Goal: Task Accomplishment & Management: Manage account settings

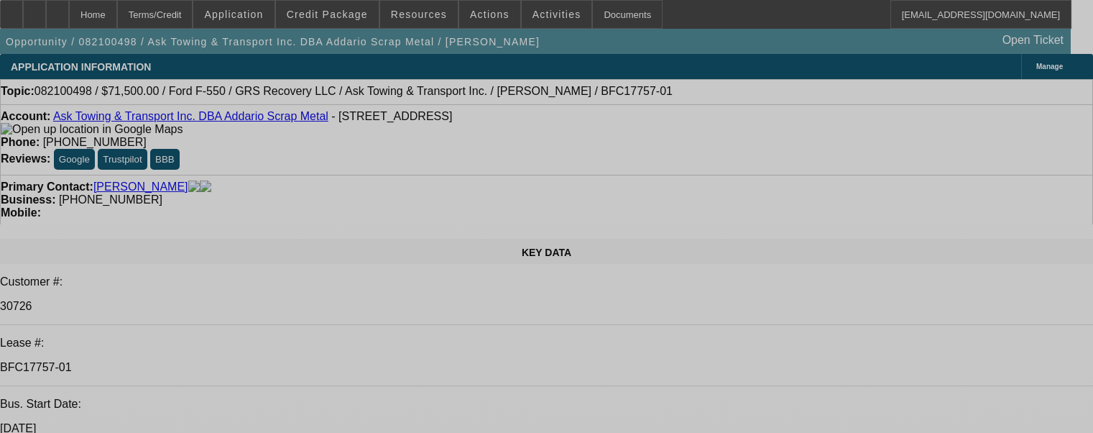
select select "0"
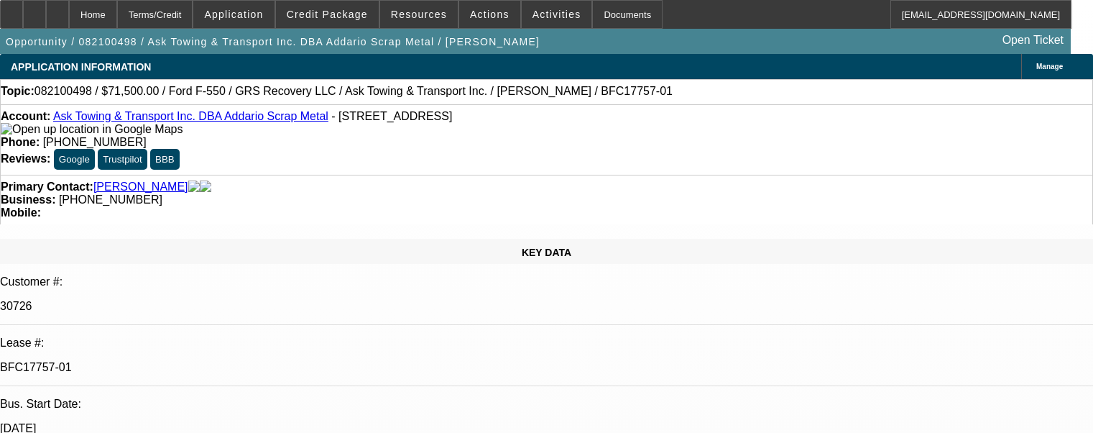
select select "2"
select select "0"
select select "2"
select select "0"
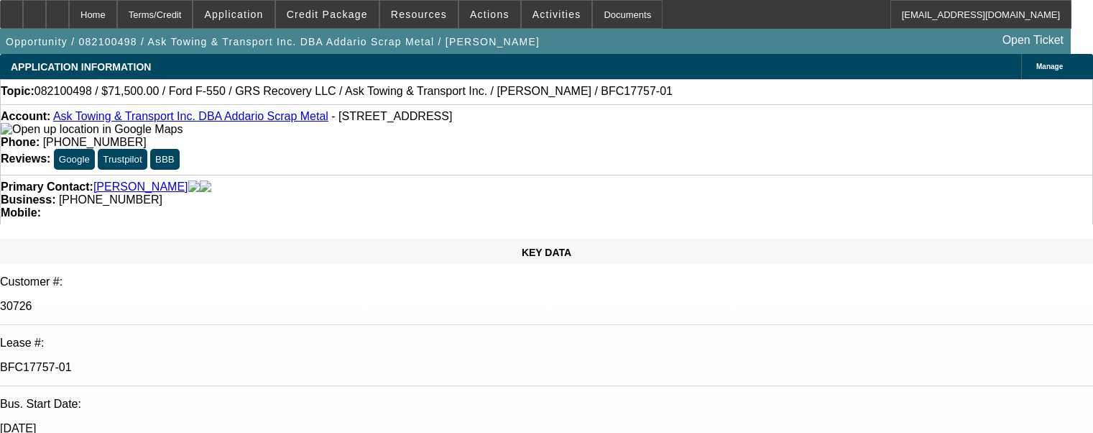
select select "0"
select select "2"
select select "0"
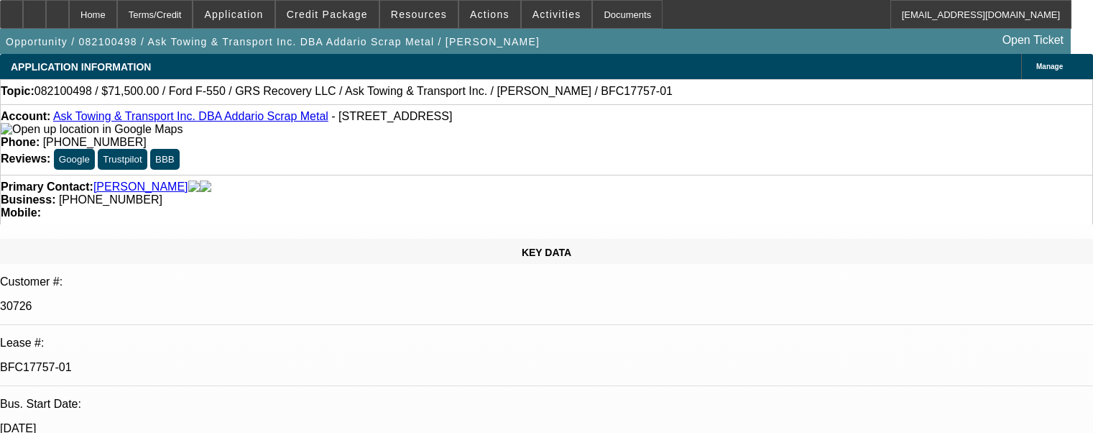
select select "0"
select select "2"
select select "1"
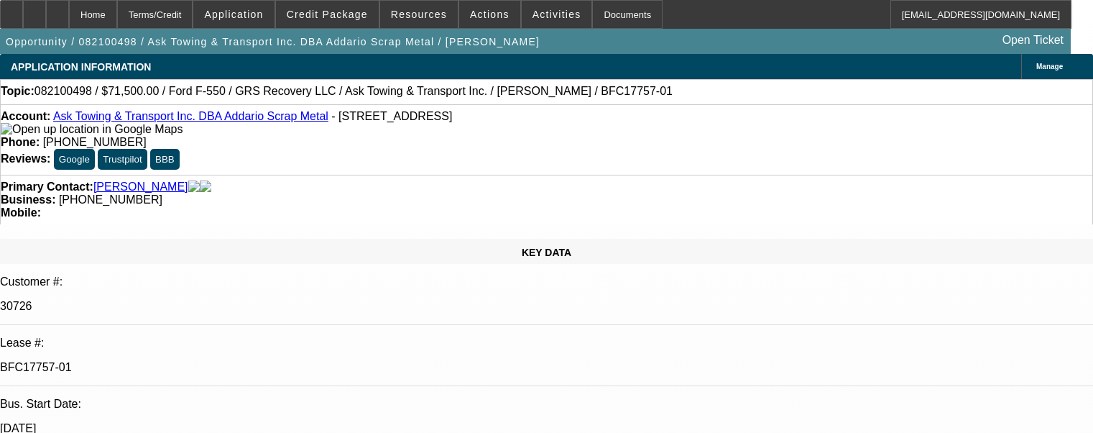
select select "1"
select select "6"
select select "1"
select select "6"
select select "1"
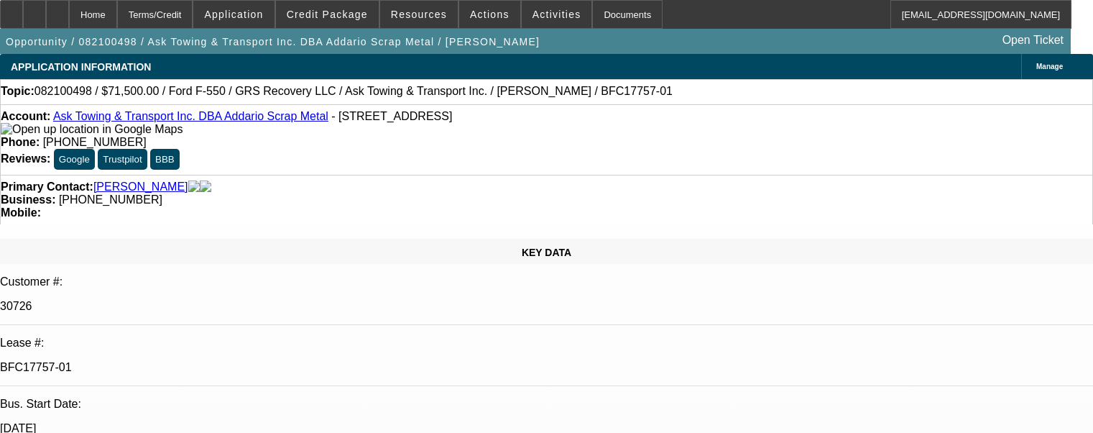
select select "6"
select select "1"
select select "6"
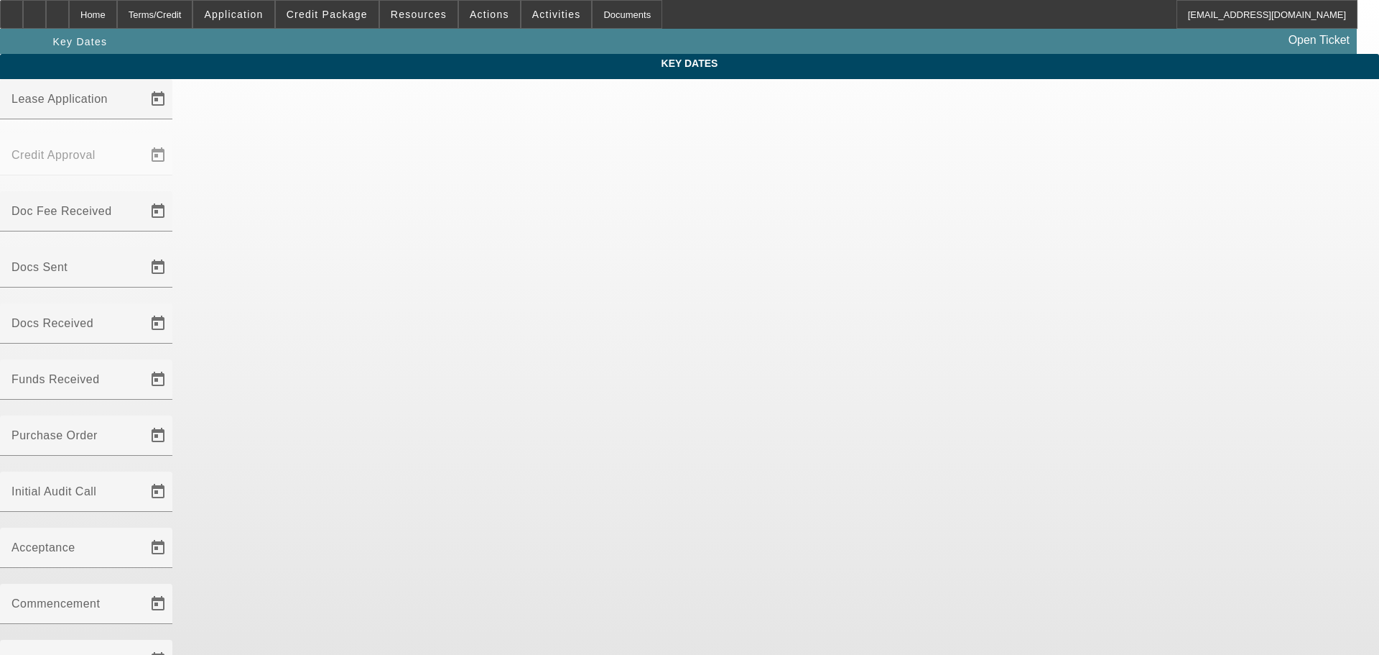
type input "[DATE]"
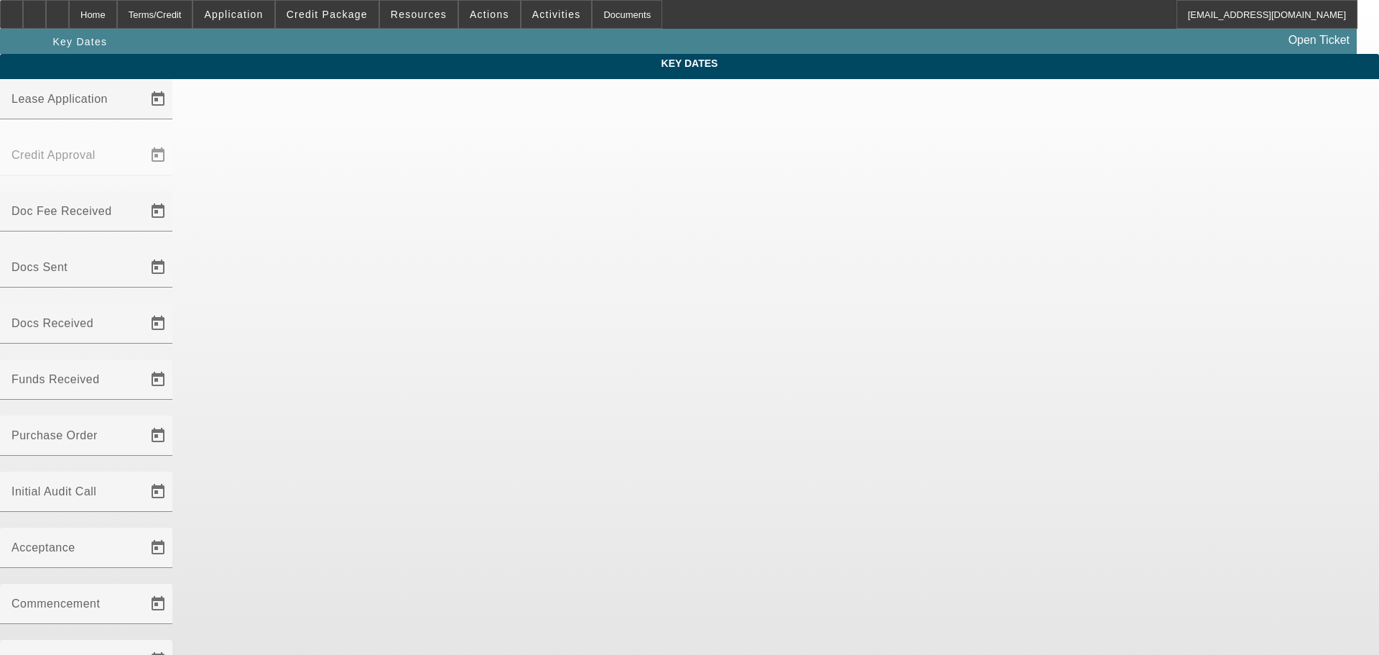
type input "[DATE]"
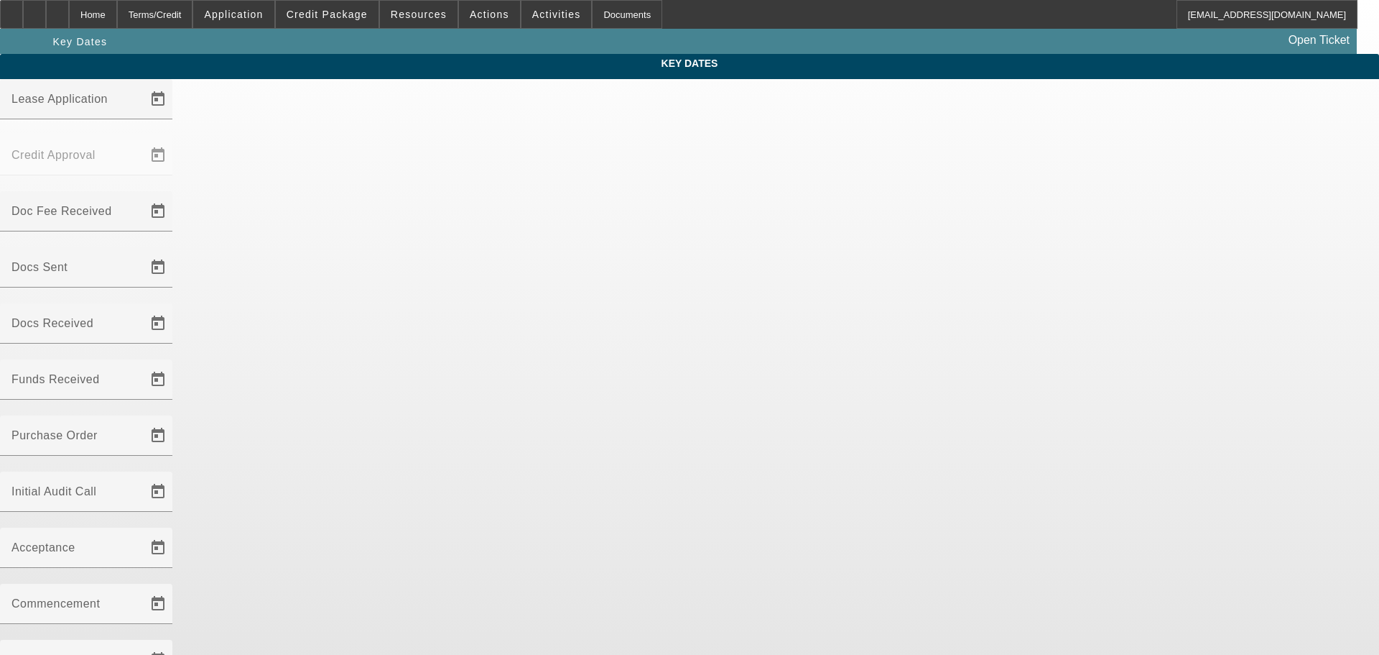
type input "[DATE]"
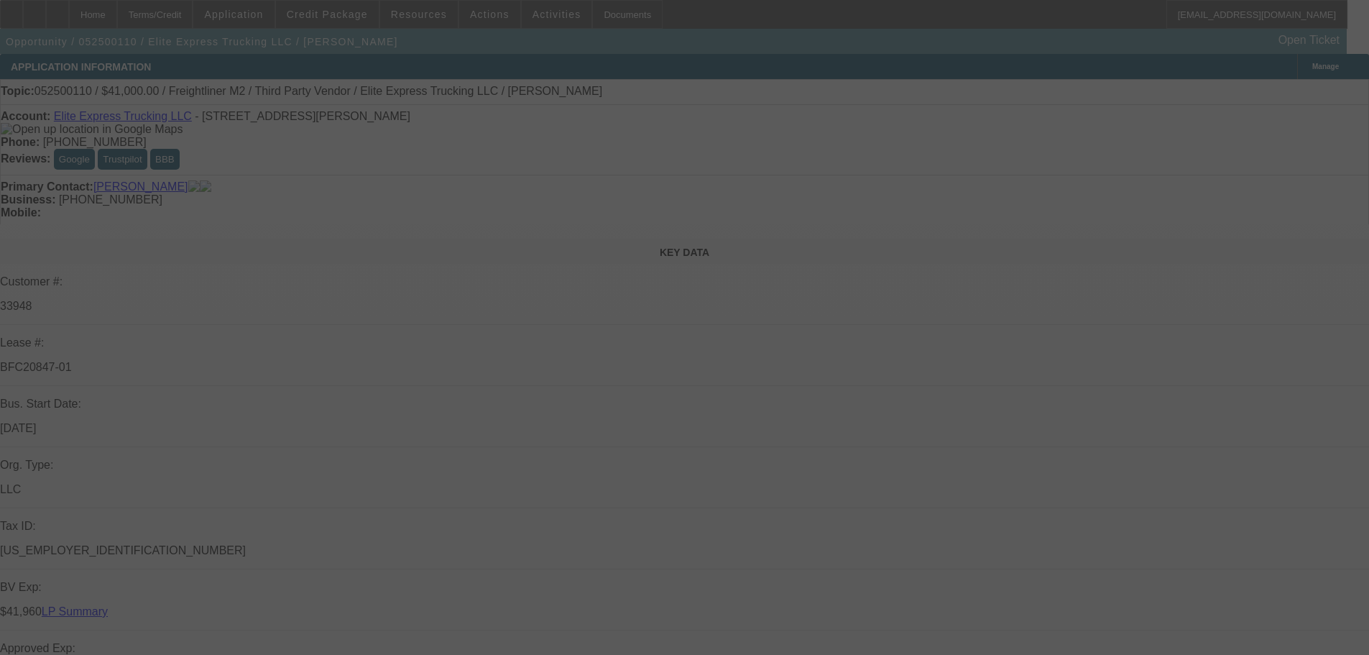
select select "0"
select select "2"
select select "0"
select select "6"
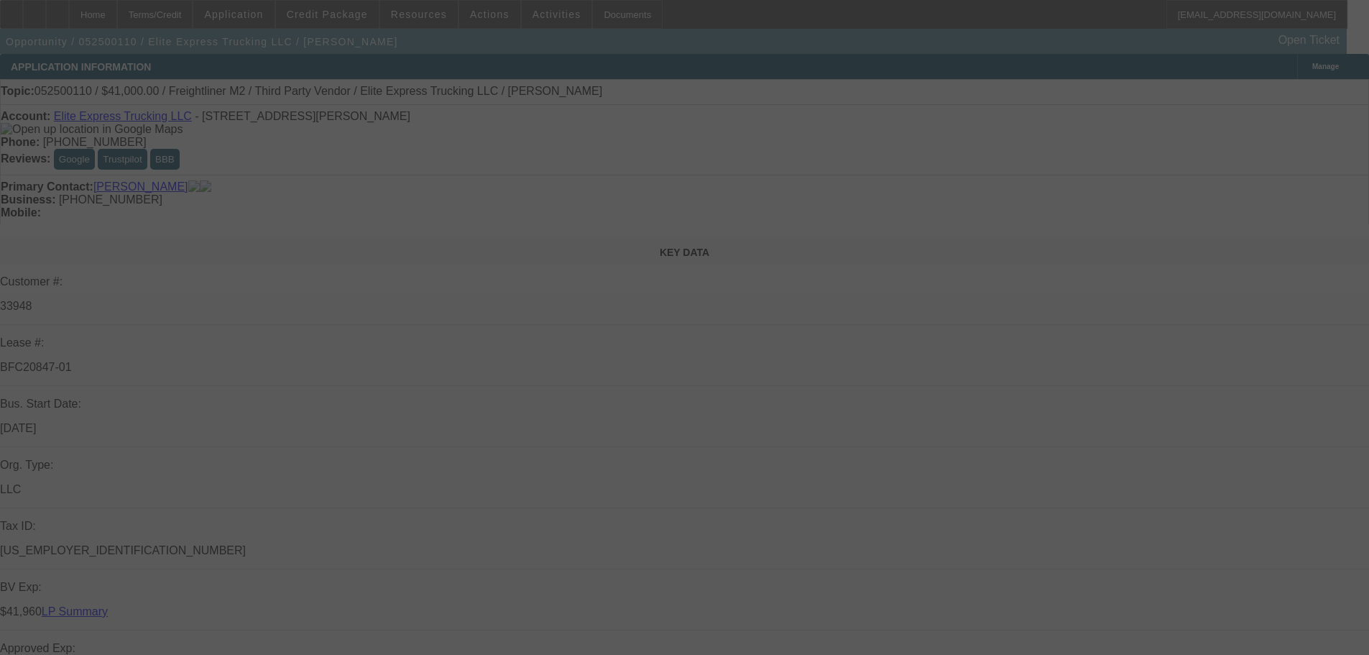
select select "0"
select select "2"
select select "0.1"
select select "4"
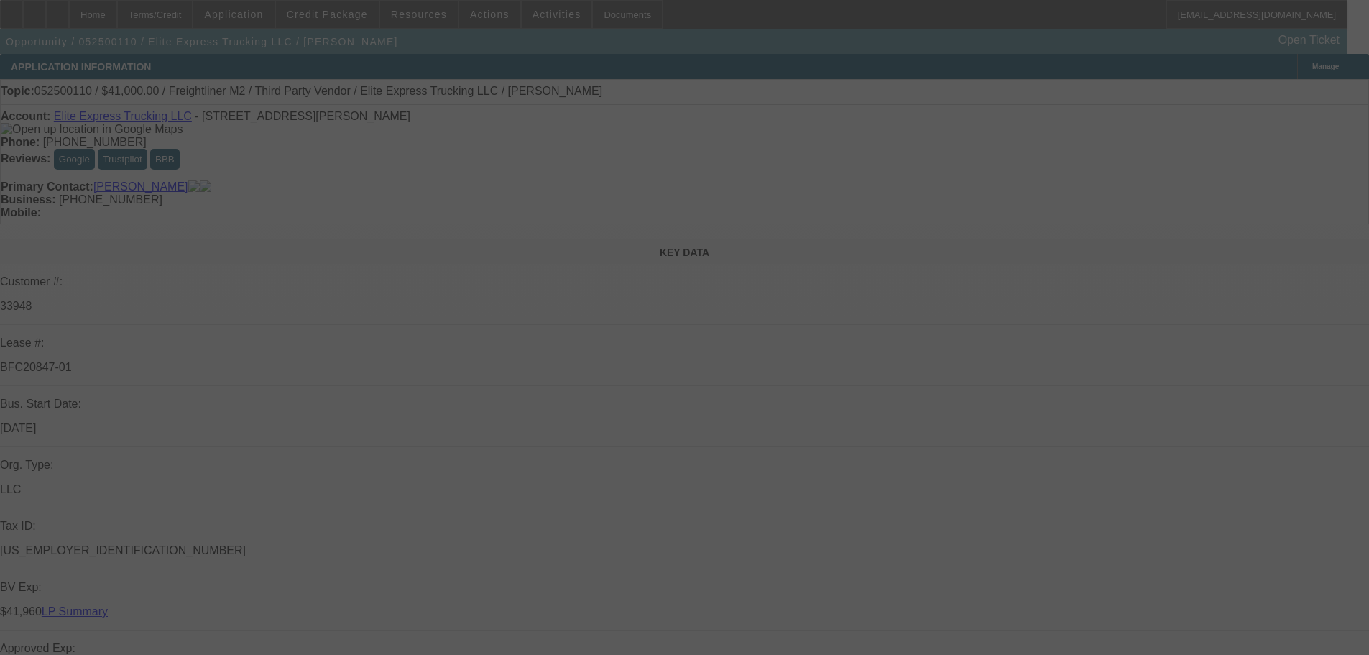
select select "0"
select select "2"
select select "0.1"
select select "4"
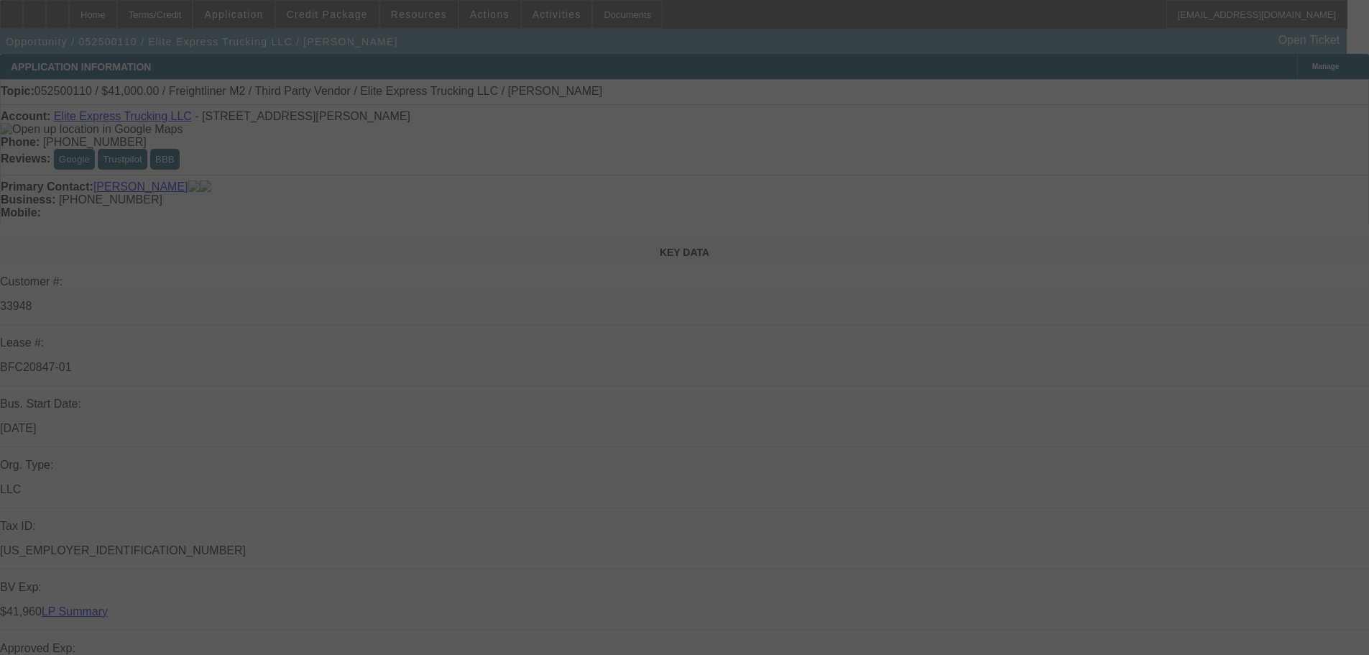
select select "0"
select select "2"
select select "0.1"
select select "4"
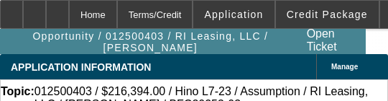
select select "0"
select select "2"
select select "0"
select select "6"
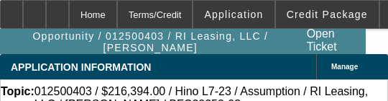
select select "0"
select select "2"
select select "0"
select select "6"
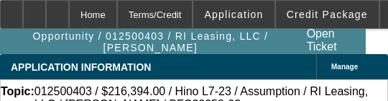
select select "0"
select select "6"
select select "0"
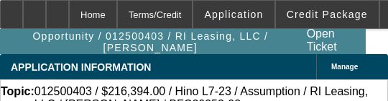
select select "0"
select select "6"
